Goal: Answer question/provide support: Answer question/provide support

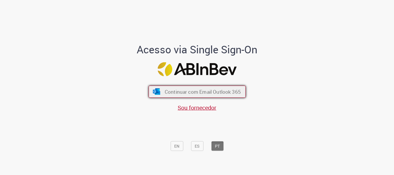
click at [197, 95] on span "Continuar com Email Outlook 365" at bounding box center [202, 92] width 76 height 7
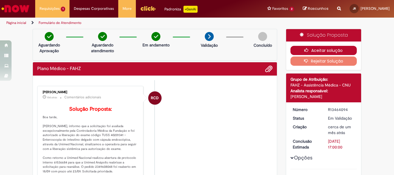
click at [314, 49] on button "Aceitar solução" at bounding box center [324, 50] width 67 height 9
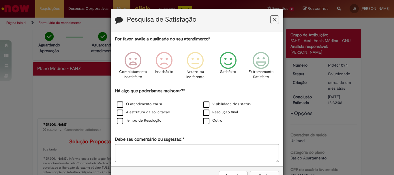
click at [229, 61] on icon "Feedback" at bounding box center [229, 60] width 22 height 17
click at [118, 120] on label "Tempo de Resolução" at bounding box center [139, 120] width 45 height 5
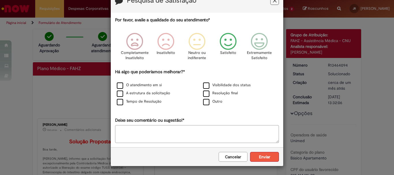
click at [255, 154] on button "Enviar" at bounding box center [264, 157] width 29 height 10
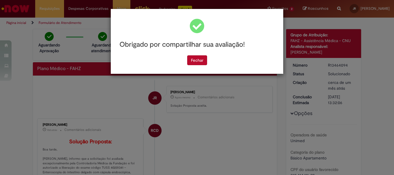
scroll to position [0, 0]
click at [200, 61] on button "Fechar" at bounding box center [197, 60] width 20 height 10
